Goal: Information Seeking & Learning: Learn about a topic

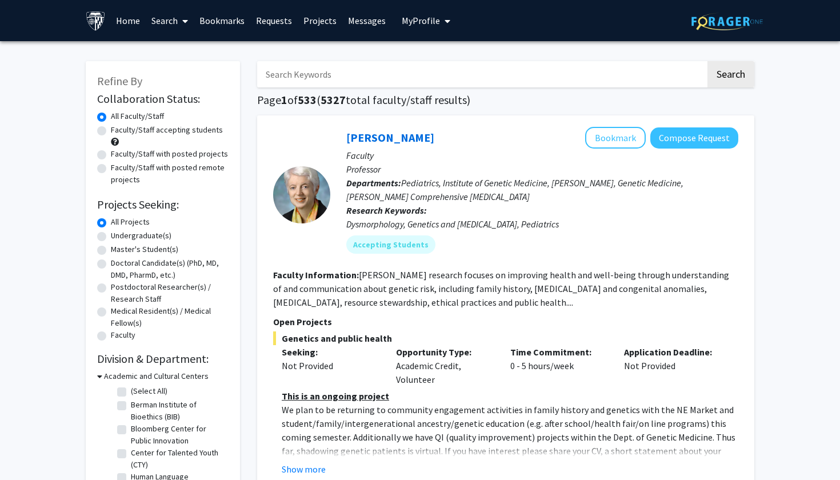
click at [330, 69] on input "Search Keywords" at bounding box center [481, 74] width 449 height 26
type input "[PERSON_NAME]"
click at [730, 76] on button "Search" at bounding box center [730, 74] width 47 height 26
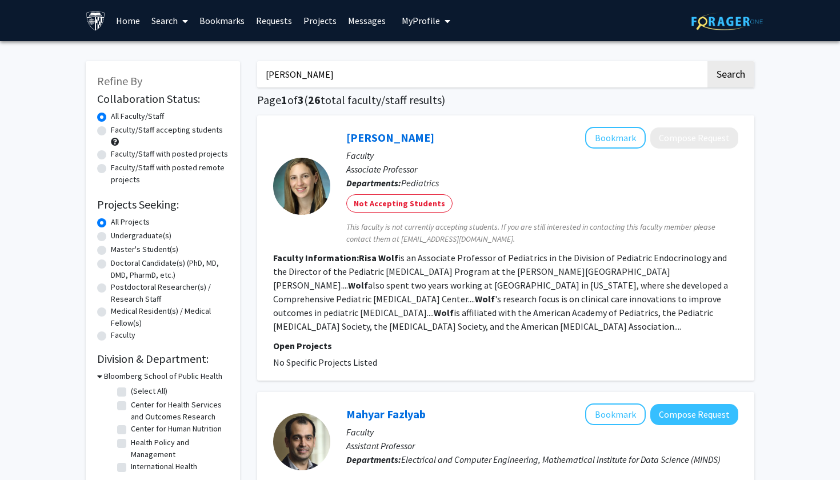
drag, startPoint x: 321, startPoint y: 83, endPoint x: 233, endPoint y: 75, distance: 88.4
click at [111, 155] on label "Faculty/Staff with posted projects" at bounding box center [169, 154] width 117 height 12
click at [111, 155] on input "Faculty/Staff with posted projects" at bounding box center [114, 151] width 7 height 7
radio input "true"
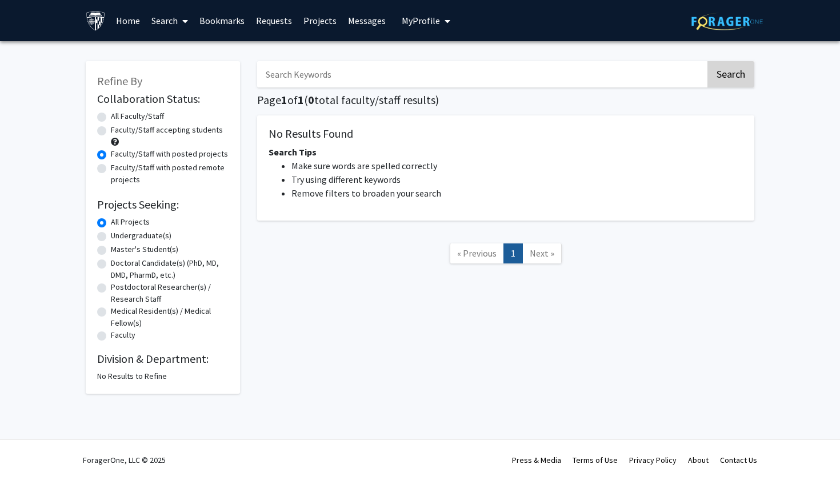
click at [742, 73] on button "Search" at bounding box center [730, 74] width 47 height 26
radio input "true"
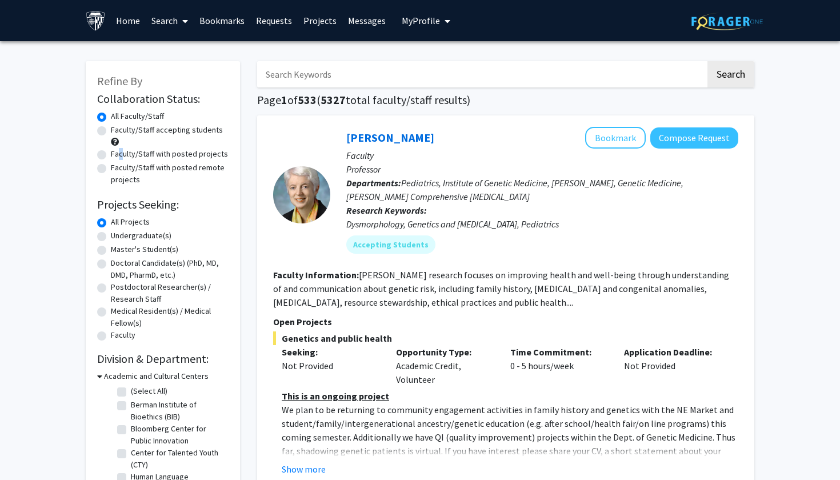
click at [111, 154] on label "Faculty/Staff with posted projects" at bounding box center [169, 154] width 117 height 12
click at [111, 154] on input "Faculty/Staff with posted projects" at bounding box center [114, 151] width 7 height 7
radio input "true"
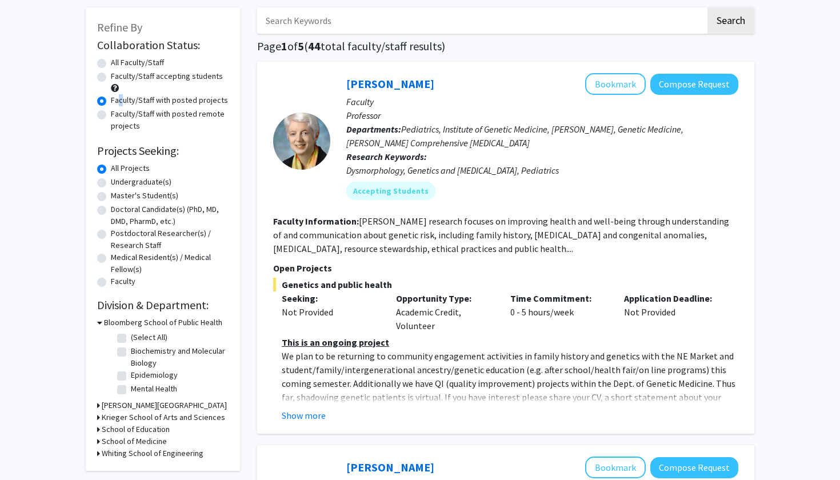
scroll to position [55, 0]
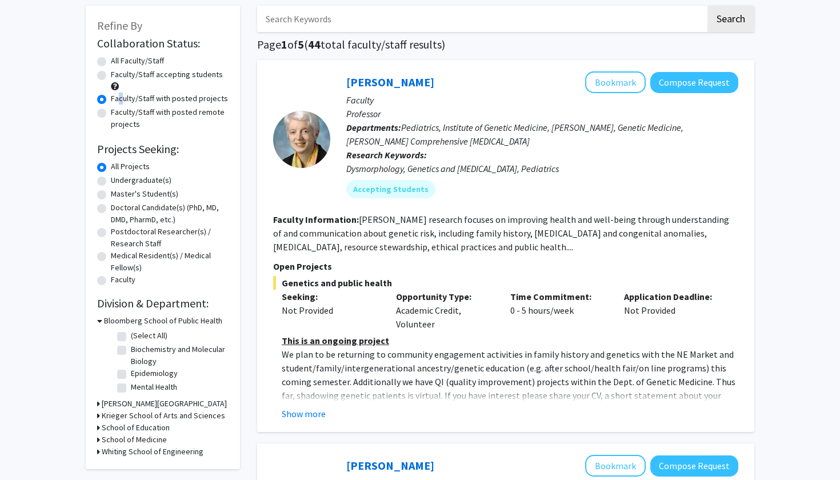
click at [131, 338] on label "(Select All)" at bounding box center [149, 336] width 37 height 12
click at [131, 337] on input "(Select All)" at bounding box center [134, 333] width 7 height 7
checkbox input "true"
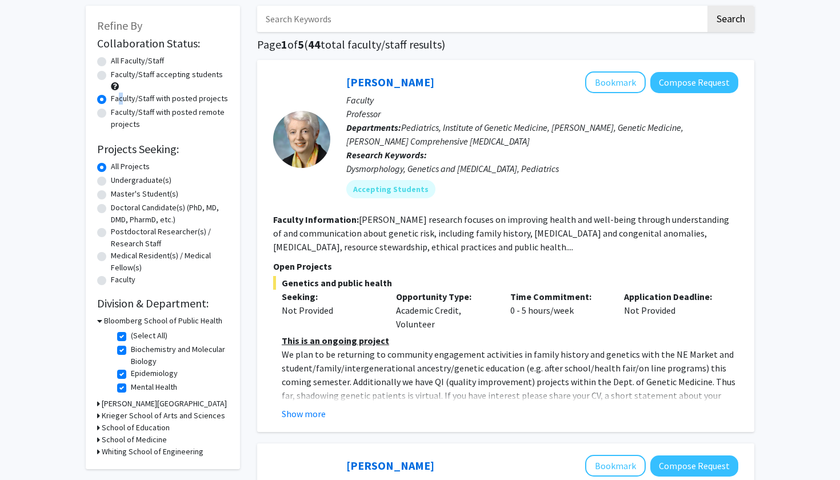
checkbox input "true"
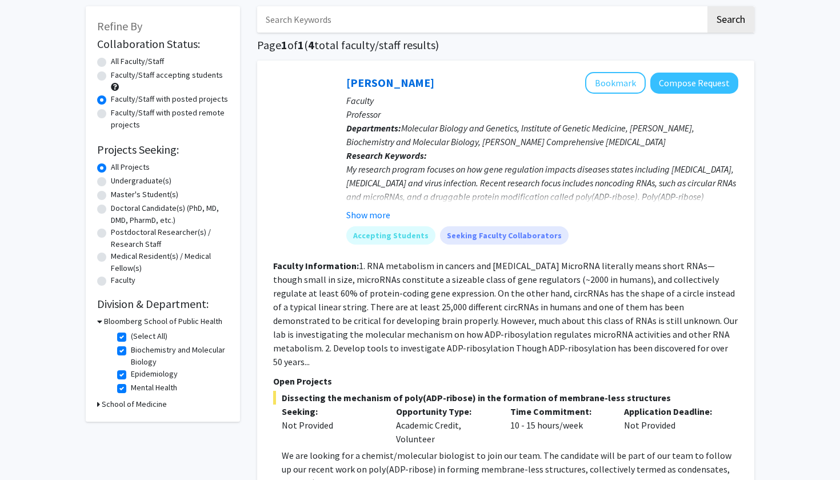
scroll to position [151, 0]
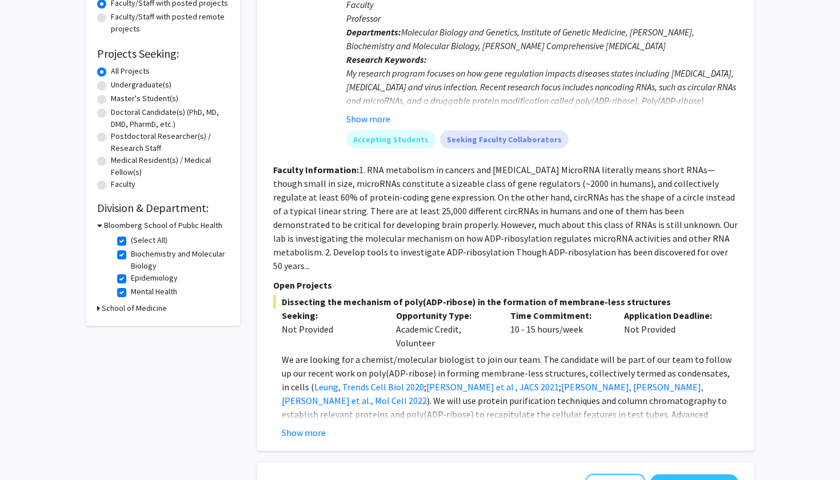
click at [109, 308] on h3 "School of Medicine" at bounding box center [134, 308] width 65 height 12
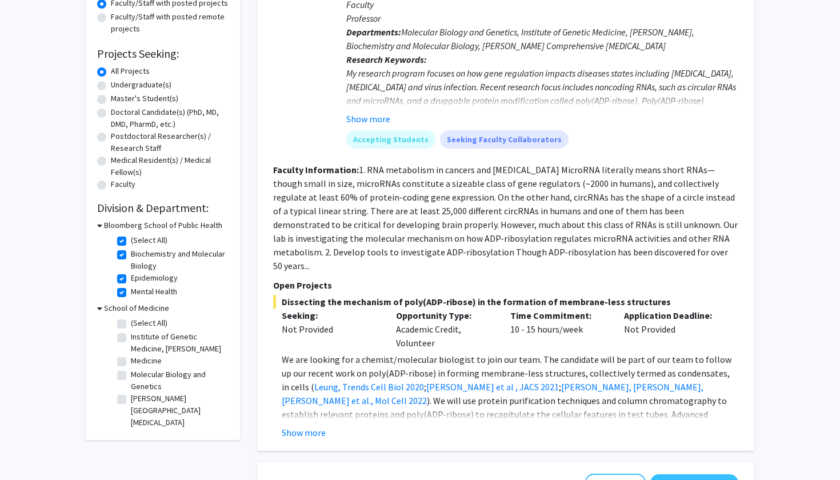
click at [131, 326] on label "(Select All)" at bounding box center [149, 323] width 37 height 12
click at [131, 325] on input "(Select All)" at bounding box center [134, 320] width 7 height 7
checkbox input "true"
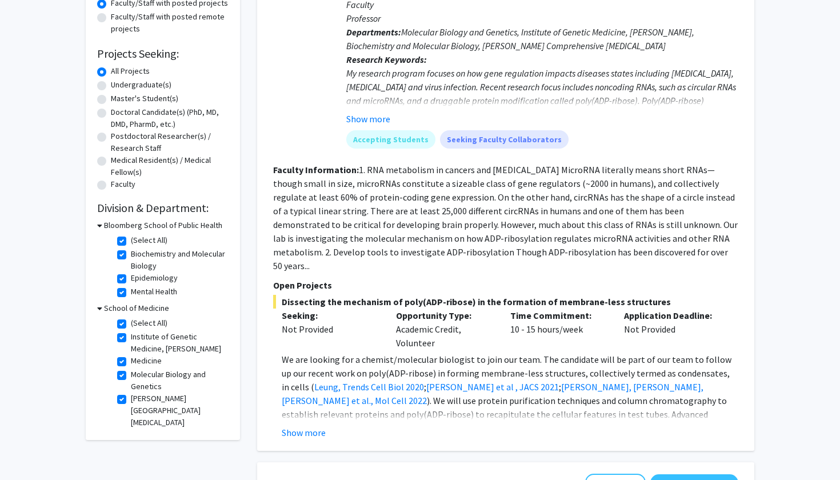
checkbox input "true"
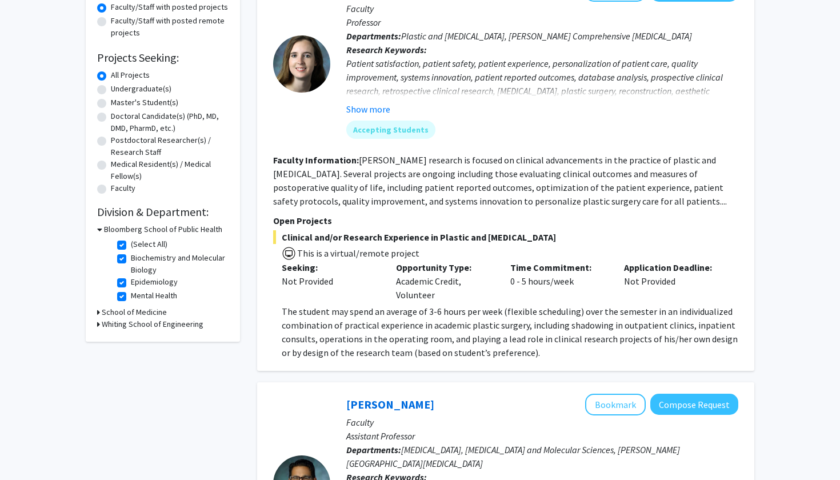
scroll to position [267, 0]
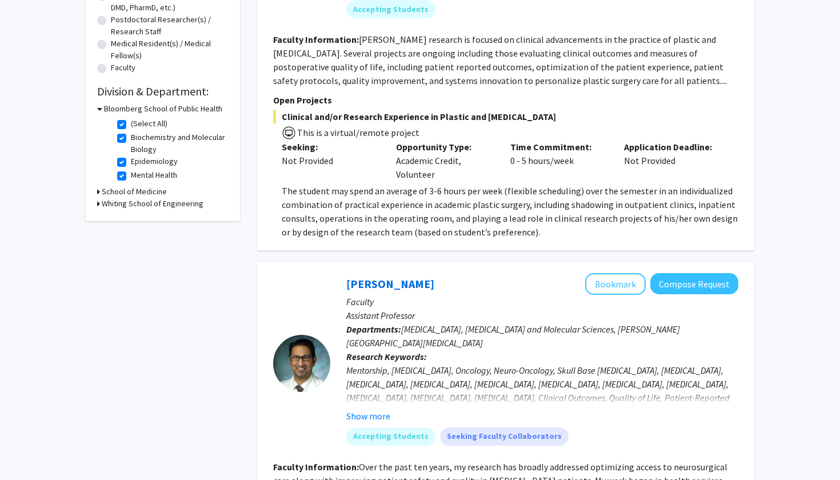
click at [127, 206] on h3 "Whiting School of Engineering" at bounding box center [153, 204] width 102 height 12
click at [129, 205] on h3 "Whiting School of Engineering" at bounding box center [155, 204] width 102 height 12
click at [135, 205] on h3 "Whiting School of Engineering" at bounding box center [153, 204] width 102 height 12
click at [131, 222] on label "Mechanical Engineering" at bounding box center [171, 219] width 80 height 12
click at [131, 220] on input "Mechanical Engineering" at bounding box center [134, 216] width 7 height 7
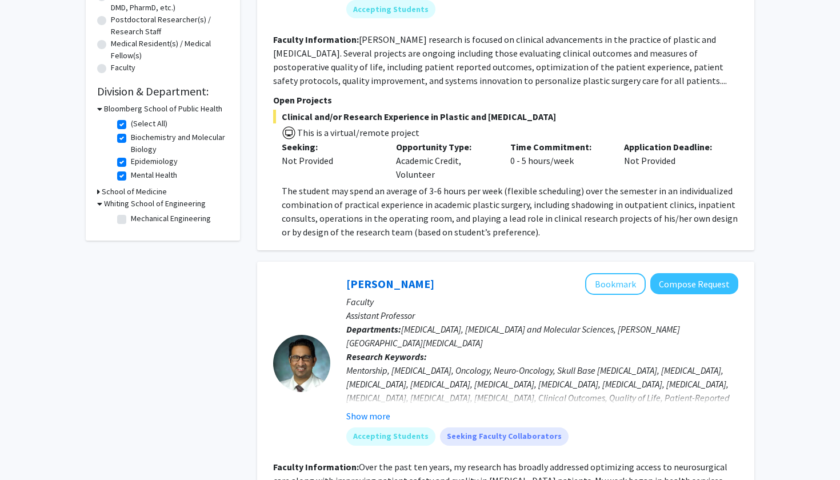
checkbox input "true"
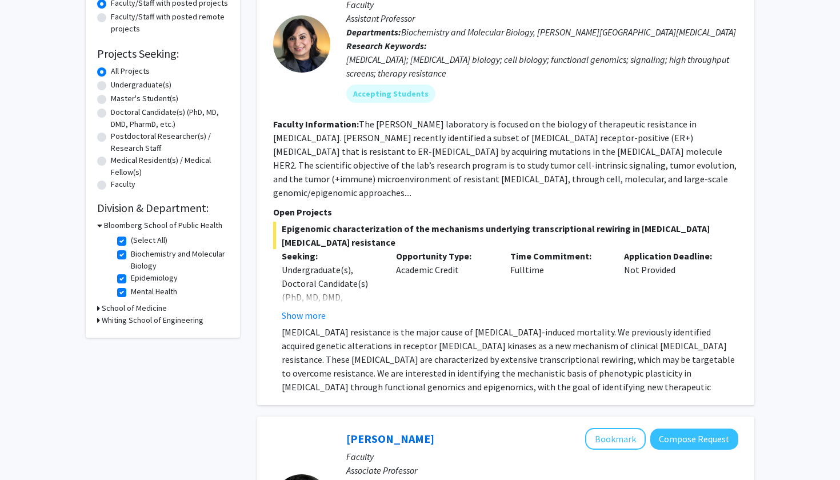
scroll to position [156, 0]
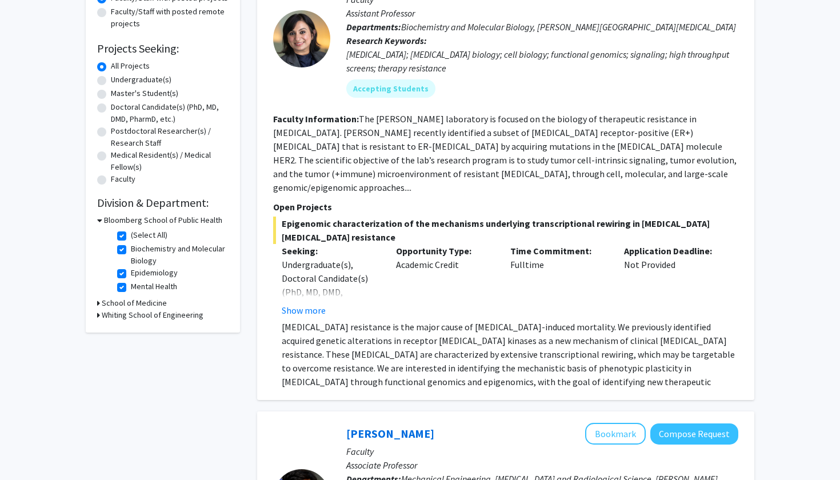
click at [122, 318] on h3 "Whiting School of Engineering" at bounding box center [153, 315] width 102 height 12
click at [131, 330] on label "Mechanical Engineering" at bounding box center [171, 330] width 80 height 12
click at [131, 330] on input "Mechanical Engineering" at bounding box center [134, 327] width 7 height 7
checkbox input "false"
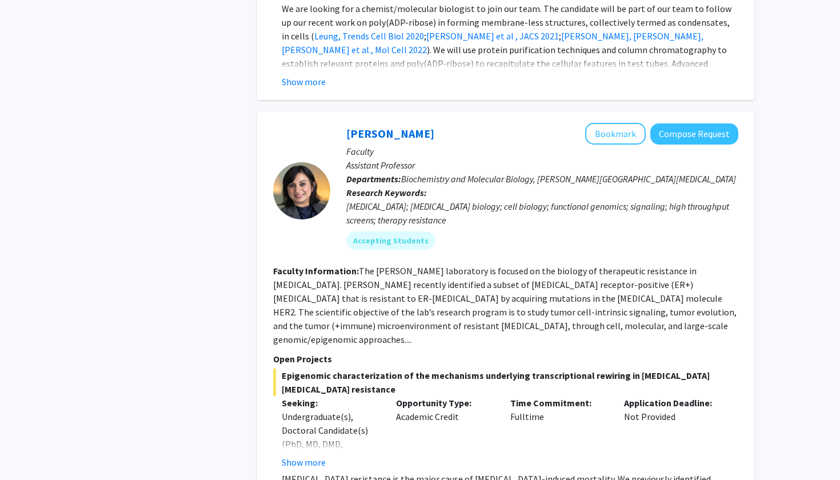
scroll to position [3740, 0]
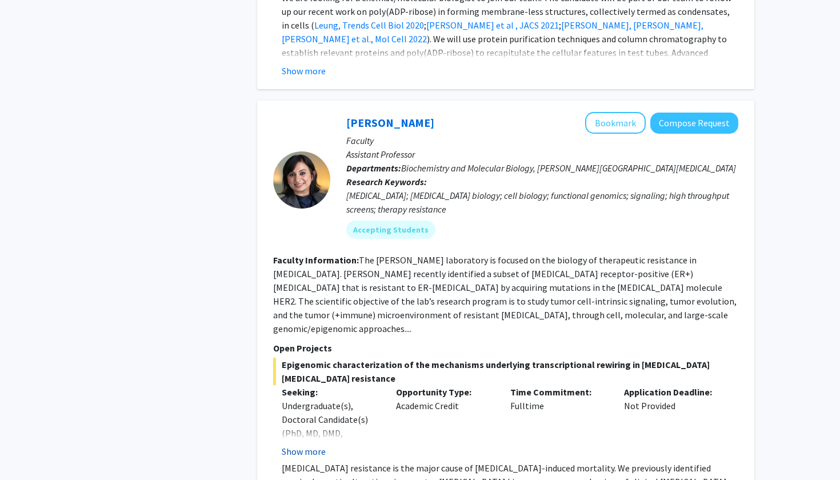
click at [306, 445] on button "Show more" at bounding box center [304, 452] width 44 height 14
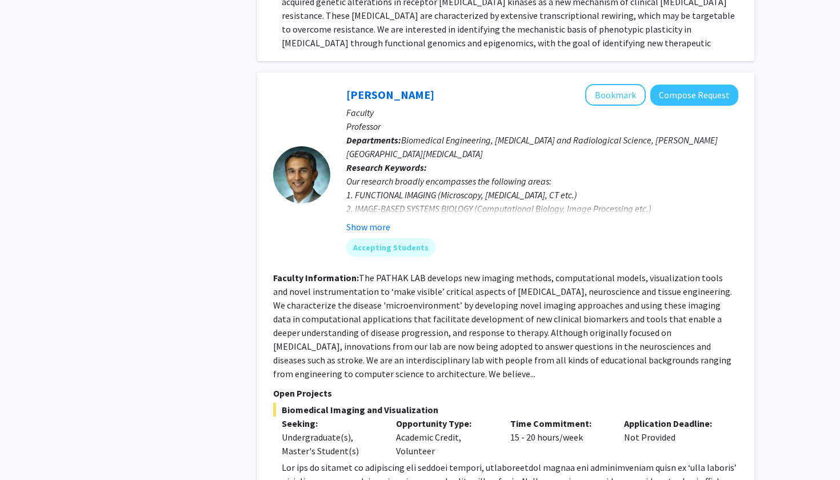
scroll to position [4304, 0]
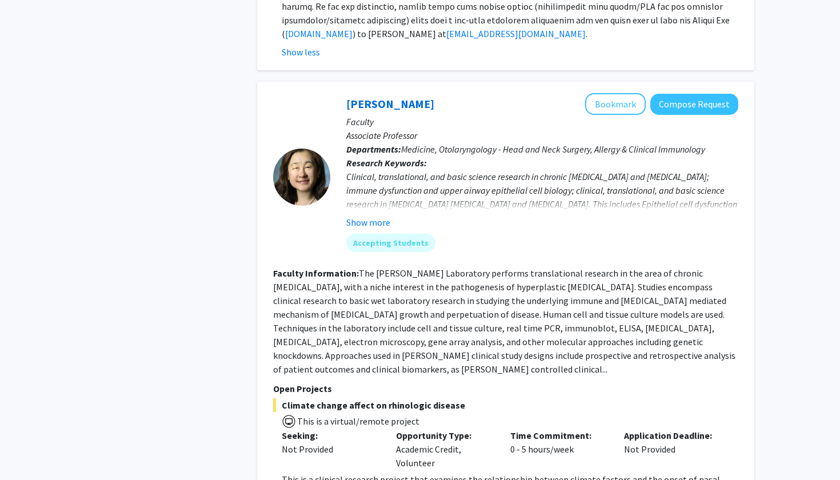
scroll to position [4871, 0]
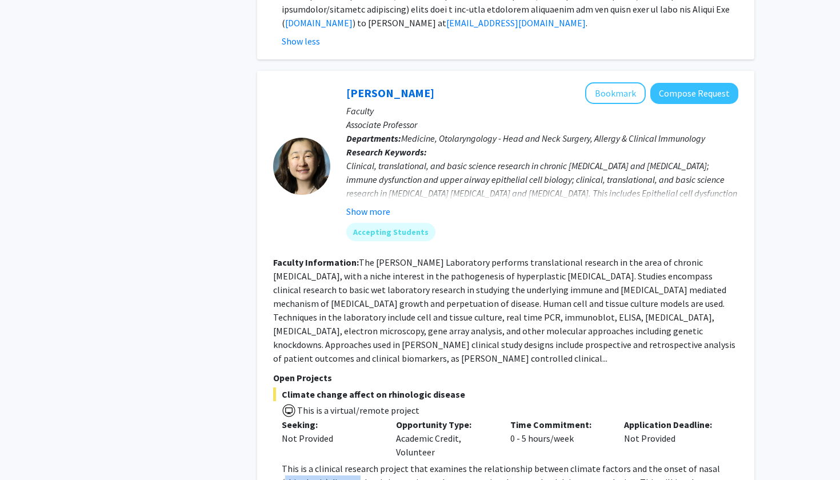
drag, startPoint x: 283, startPoint y: 361, endPoint x: 359, endPoint y: 358, distance: 75.5
copy p "rhinologic) disease"
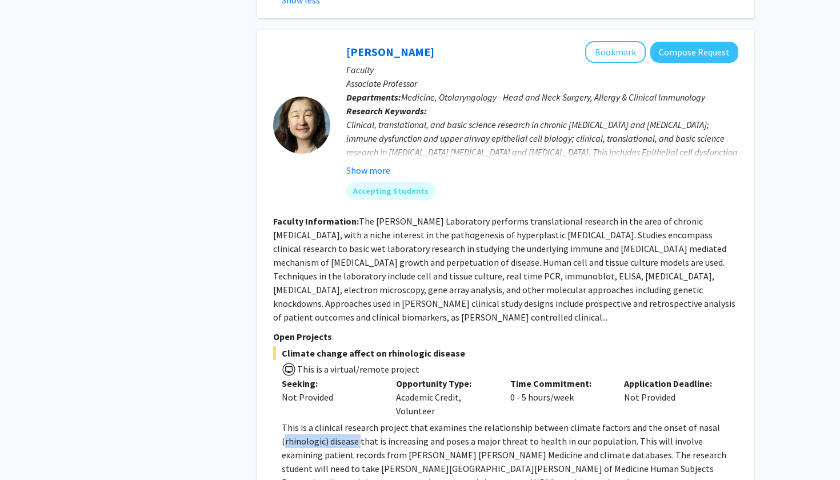
scroll to position [4930, 0]
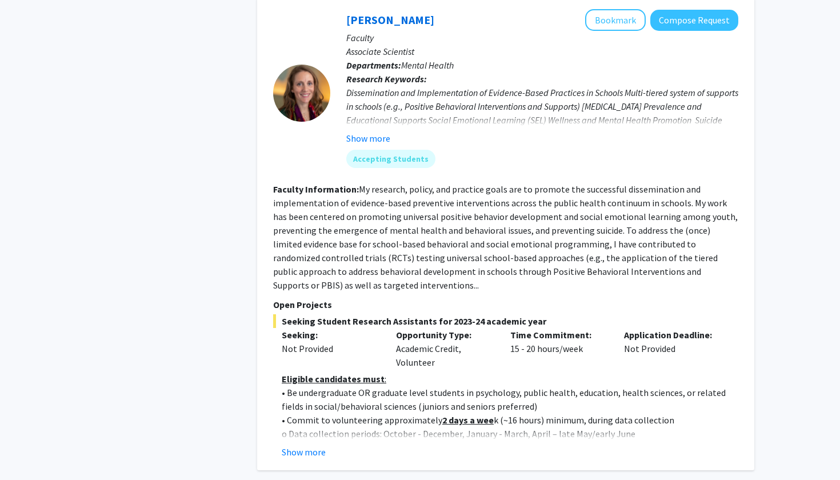
scroll to position [583, 0]
click at [303, 445] on button "Show more" at bounding box center [304, 452] width 44 height 14
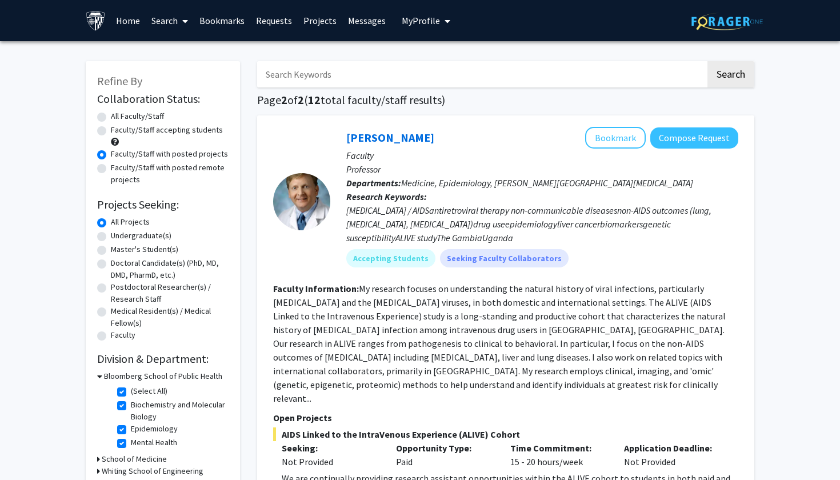
scroll to position [0, 0]
click at [111, 130] on label "Faculty/Staff accepting students" at bounding box center [167, 130] width 112 height 12
click at [111, 130] on input "Faculty/Staff accepting students" at bounding box center [114, 127] width 7 height 7
radio input "true"
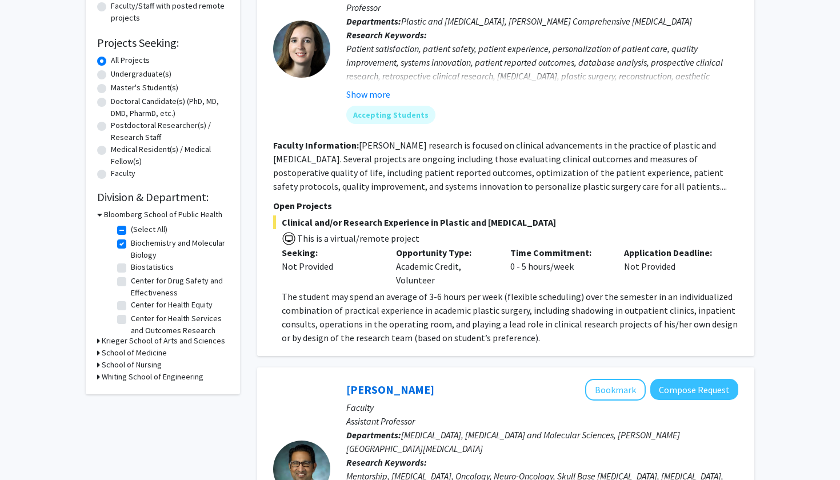
scroll to position [185, 0]
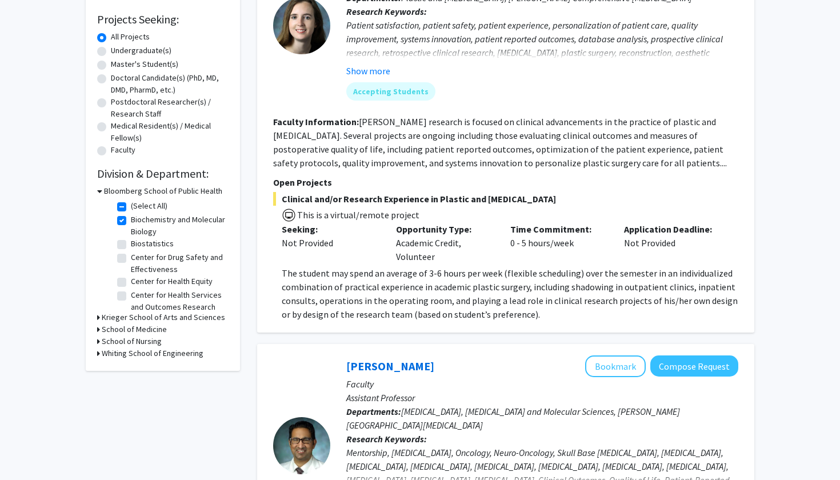
click at [116, 318] on h3 "Krieger School of Arts and Sciences" at bounding box center [163, 317] width 123 height 12
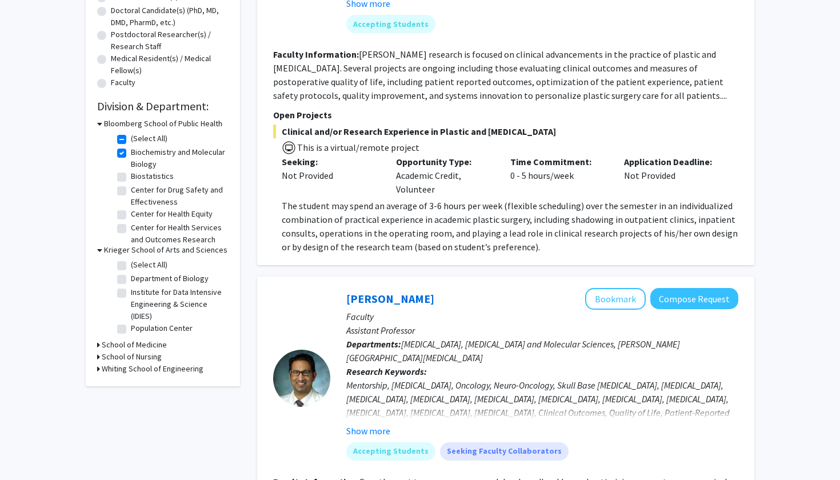
scroll to position [255, 0]
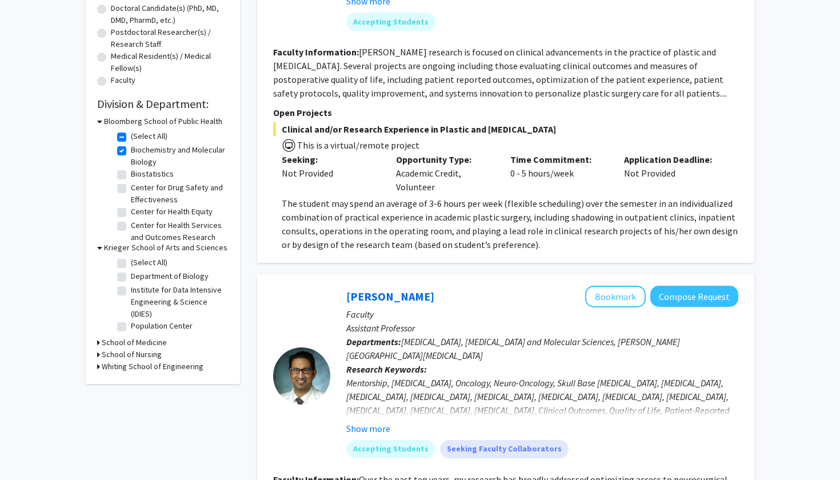
click at [121, 157] on fg-checkbox "Biochemistry and Molecular Biology Biochemistry and Molecular Biology" at bounding box center [171, 156] width 109 height 24
click at [131, 152] on label "Biochemistry and Molecular Biology" at bounding box center [178, 156] width 95 height 24
click at [131, 151] on input "Biochemistry and Molecular Biology" at bounding box center [134, 147] width 7 height 7
checkbox input "false"
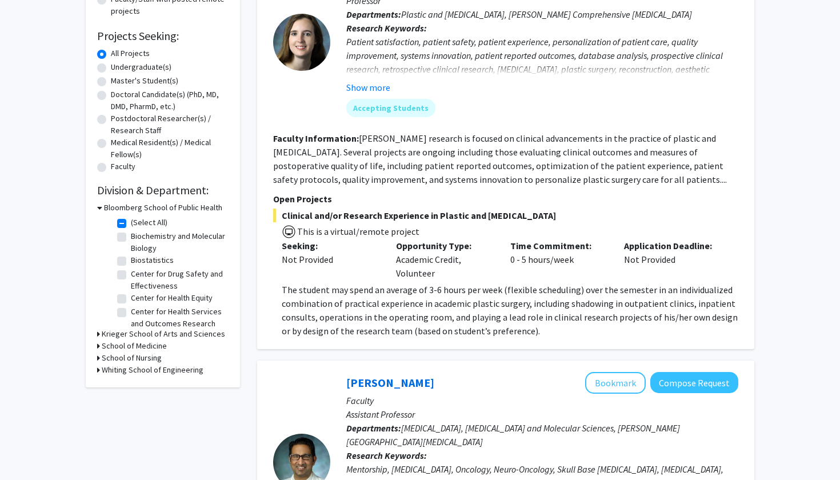
scroll to position [273, 0]
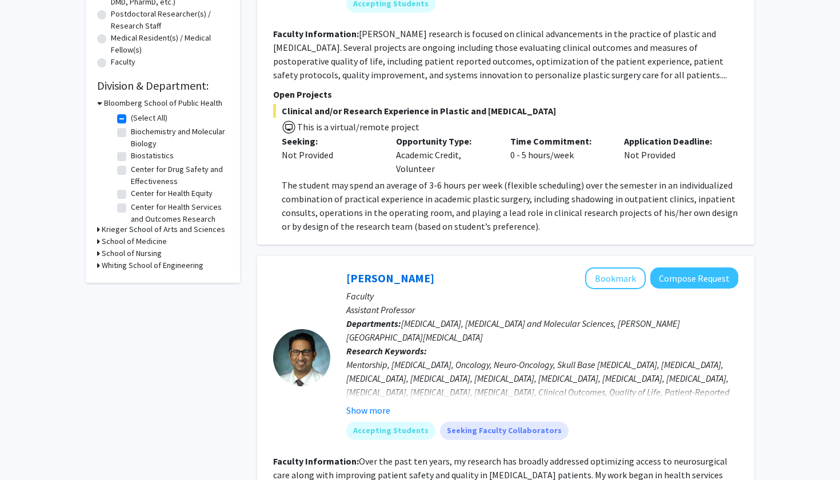
click at [127, 243] on h3 "School of Medicine" at bounding box center [134, 241] width 65 height 12
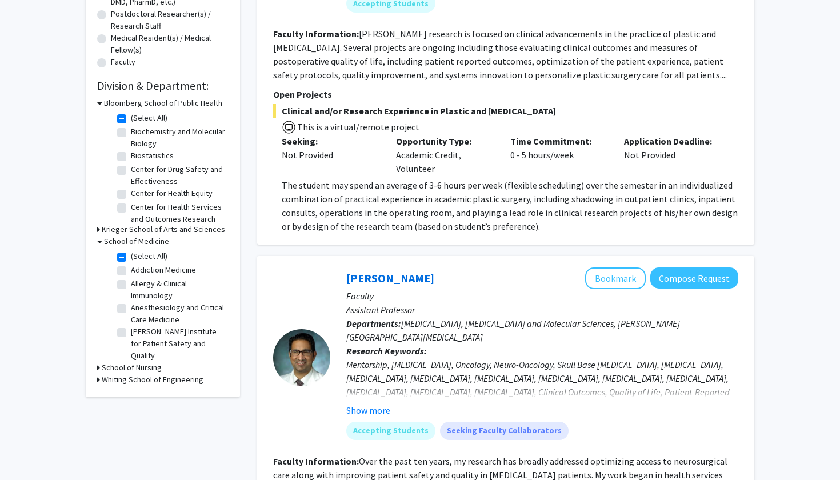
click at [150, 371] on h3 "School of Nursing" at bounding box center [132, 368] width 60 height 12
click at [127, 387] on fg-checkbox "School of Nursing School of Nursing" at bounding box center [171, 384] width 109 height 14
click at [131, 386] on label "School of Nursing" at bounding box center [161, 383] width 60 height 12
click at [131, 384] on input "School of Nursing" at bounding box center [134, 380] width 7 height 7
checkbox input "true"
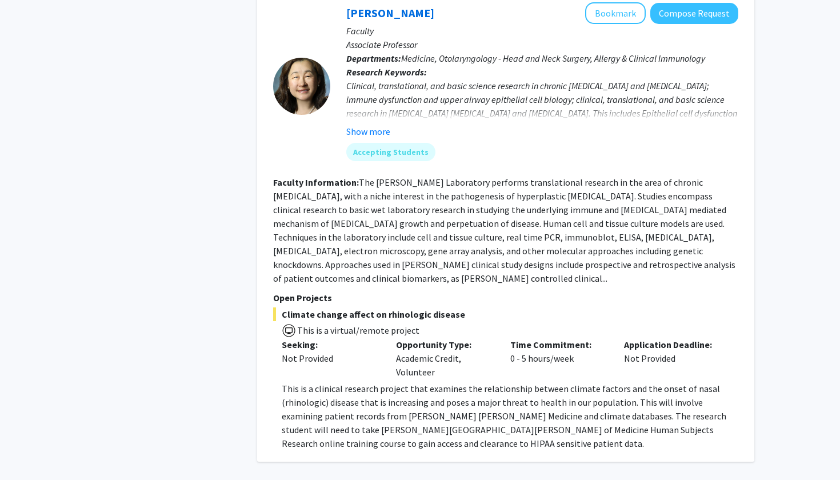
scroll to position [4799, 0]
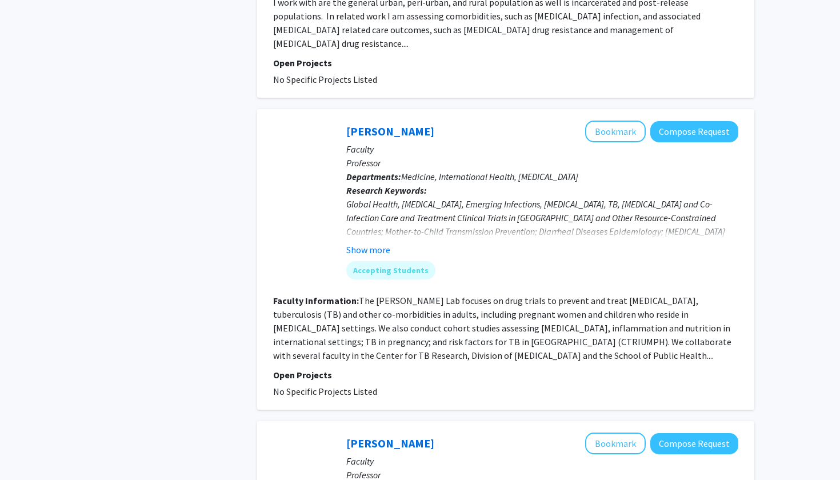
scroll to position [2846, 0]
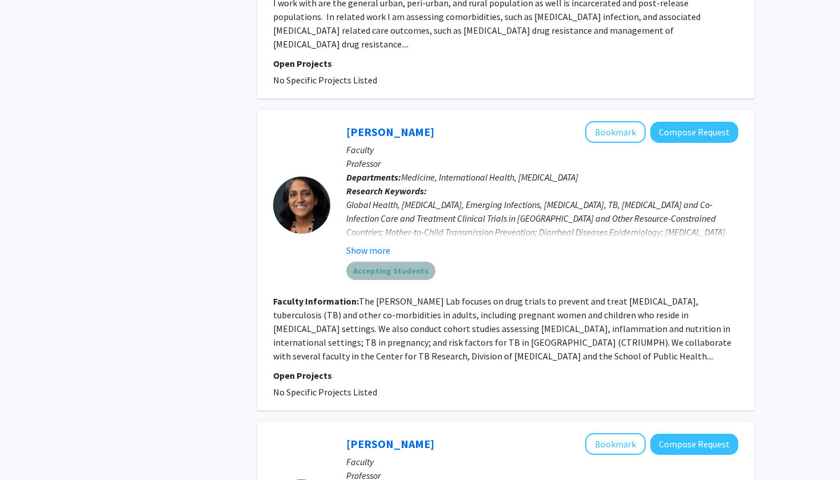
click at [409, 262] on mat-chip "Accepting Students" at bounding box center [390, 271] width 89 height 18
click at [381, 243] on button "Show more" at bounding box center [368, 250] width 44 height 14
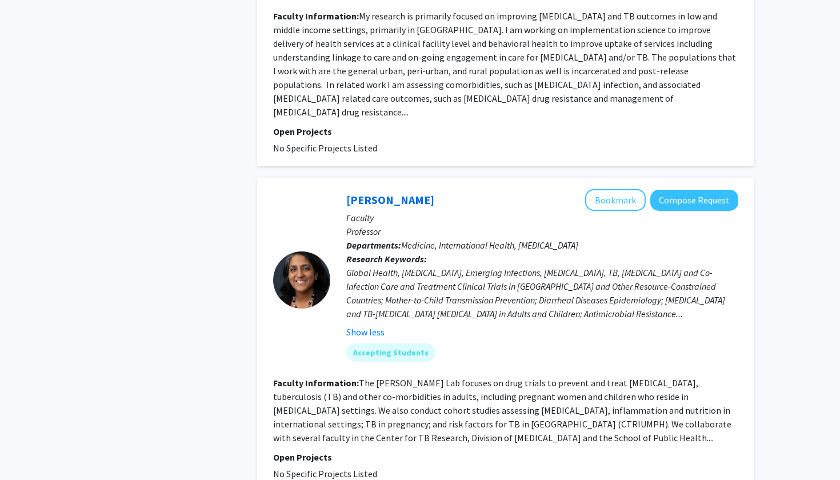
scroll to position [2716, 0]
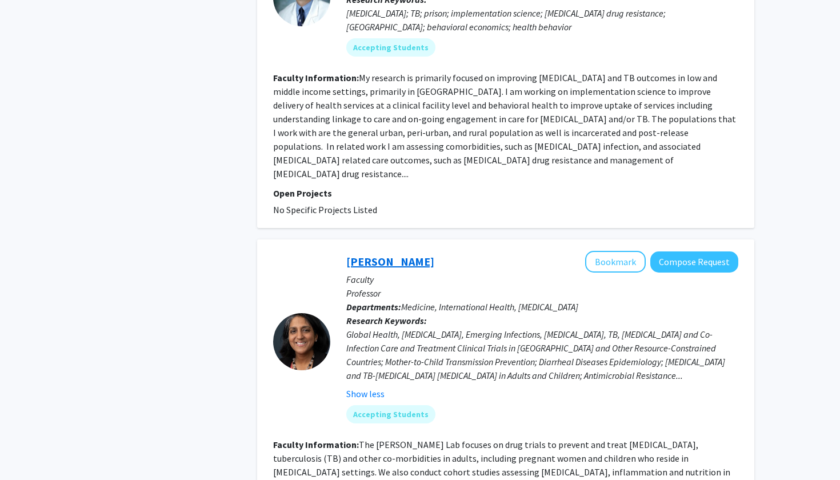
click at [380, 254] on link "[PERSON_NAME]" at bounding box center [390, 261] width 88 height 14
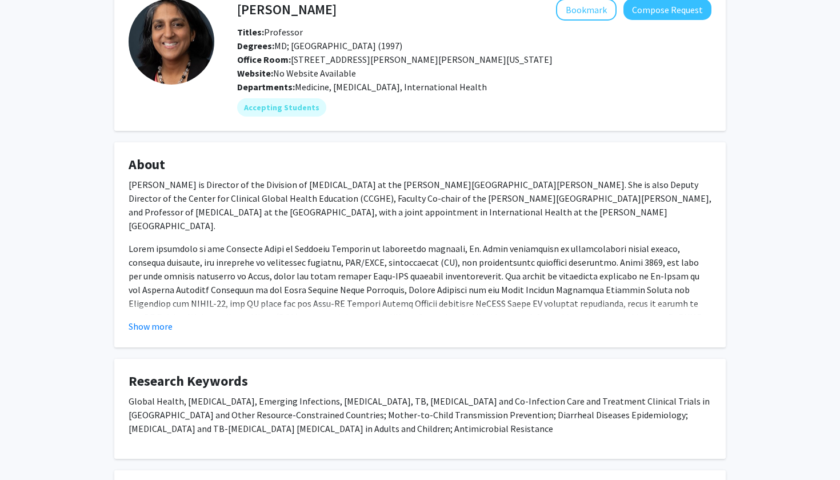
scroll to position [68, 0]
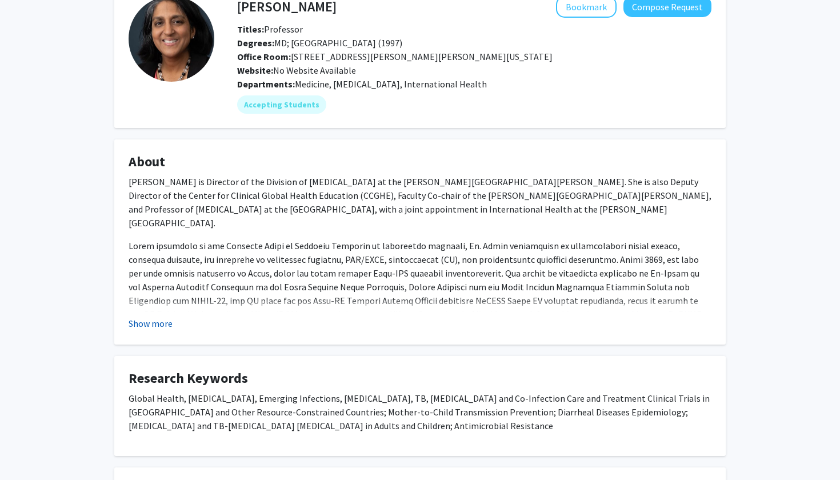
click at [155, 325] on button "Show more" at bounding box center [151, 324] width 44 height 14
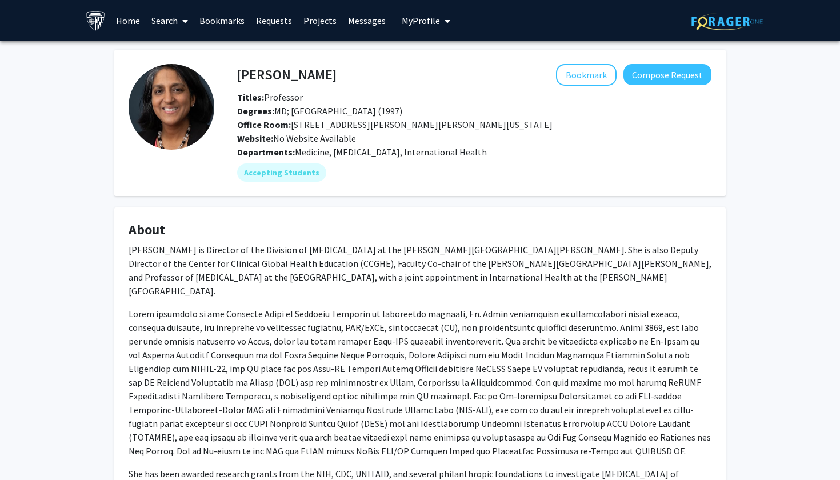
scroll to position [0, 0]
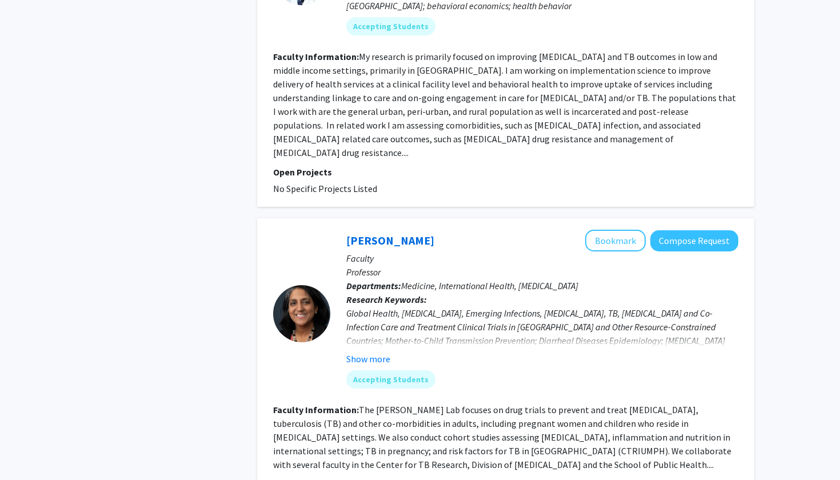
scroll to position [2739, 0]
